Goal: Transaction & Acquisition: Register for event/course

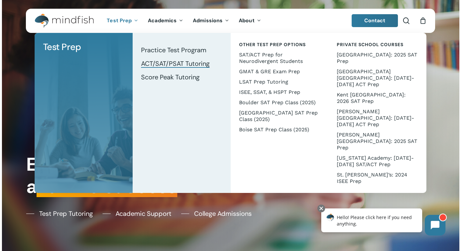
click at [154, 63] on span "ACT/SAT/PSAT Tutoring" at bounding box center [175, 63] width 69 height 8
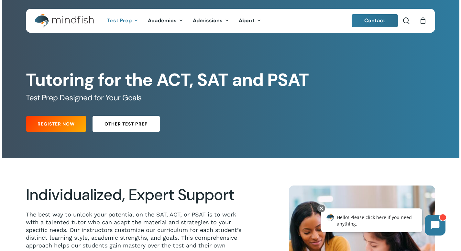
click at [113, 127] on span "Other Test Prep" at bounding box center [125, 124] width 43 height 6
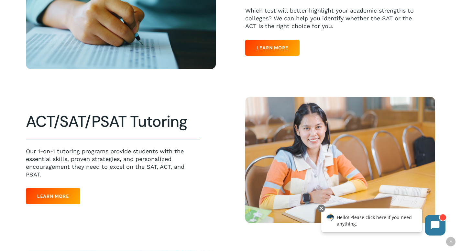
scroll to position [135, 0]
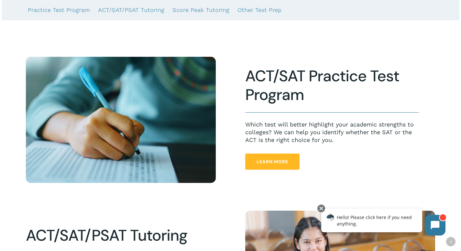
click at [266, 162] on span "Learn More" at bounding box center [272, 162] width 32 height 6
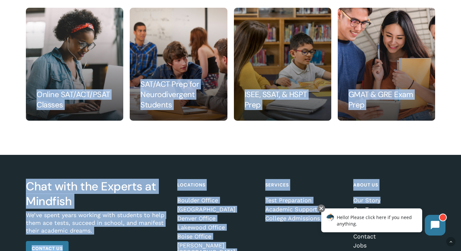
scroll to position [709, 0]
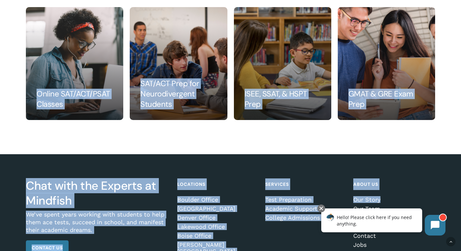
drag, startPoint x: 465, startPoint y: 62, endPoint x: 465, endPoint y: 203, distance: 140.9
click at [193, 149] on div at bounding box center [230, 80] width 457 height 147
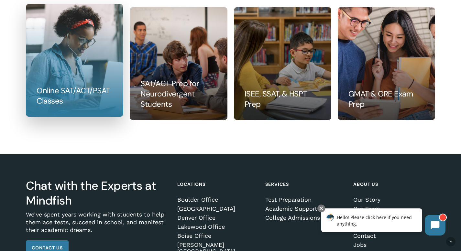
click at [105, 95] on link at bounding box center [74, 60] width 97 height 112
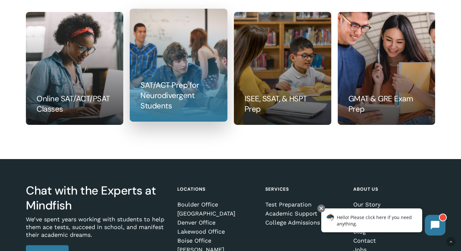
click at [161, 109] on link at bounding box center [178, 65] width 97 height 112
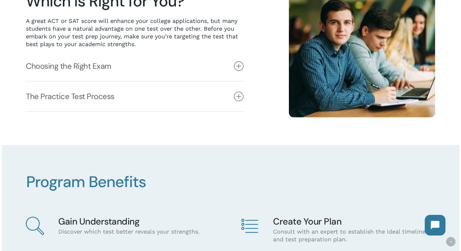
scroll to position [200, 0]
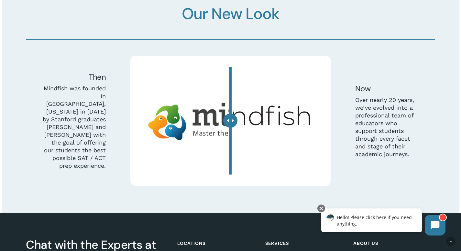
scroll to position [1892, 0]
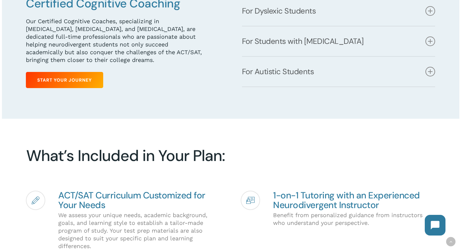
scroll to position [343, 0]
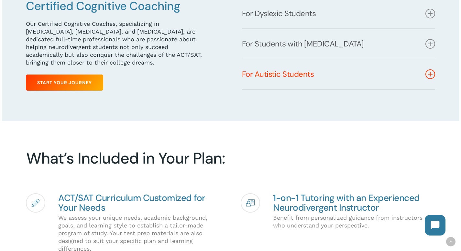
click at [429, 75] on icon at bounding box center [430, 74] width 10 height 10
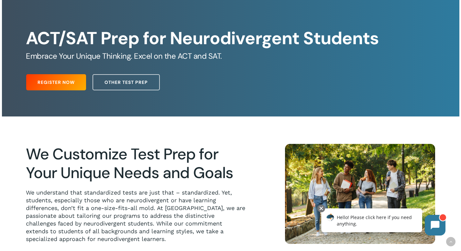
scroll to position [0, 0]
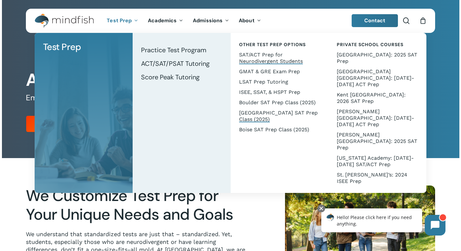
click at [270, 114] on span "[GEOGRAPHIC_DATA] SAT Prep Class (2025)" at bounding box center [278, 116] width 79 height 13
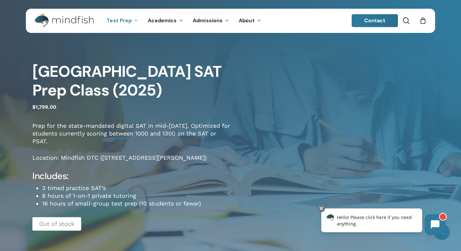
click at [438, 221] on icon at bounding box center [434, 225] width 9 height 9
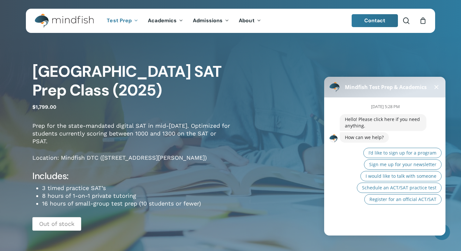
click at [357, 225] on div "[DATE] 5:28 PM Hello! Please click here if you need anything. How can we help? …" at bounding box center [387, 164] width 127 height 133
click at [350, 218] on div "[DATE] 5:28 PM Hello! Please click here if you need anything. How can we help? …" at bounding box center [387, 164] width 127 height 133
click at [355, 226] on div "[DATE] 5:28 PM Hello! Please click here if you need anything. How can we help? …" at bounding box center [387, 164] width 127 height 133
click at [239, 106] on div "[GEOGRAPHIC_DATA] SAT Prep Class (2025) $ 1,799.00 Prep for the state-mandated …" at bounding box center [230, 149] width 461 height 221
